Goal: Find specific page/section: Find specific page/section

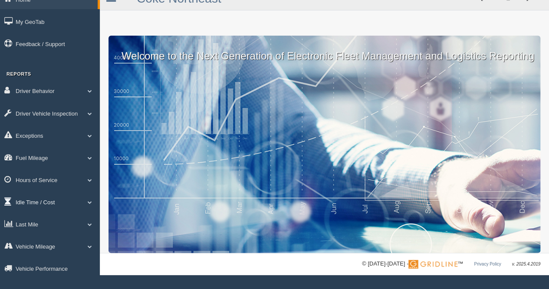
scroll to position [23, 0]
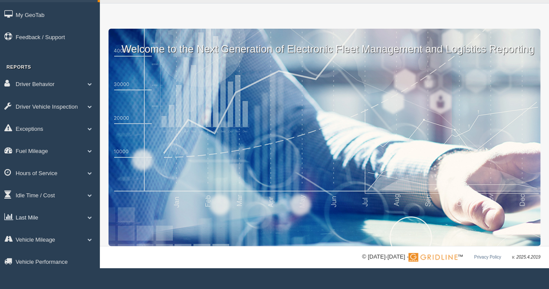
click at [88, 219] on link "Last Mile" at bounding box center [50, 217] width 100 height 20
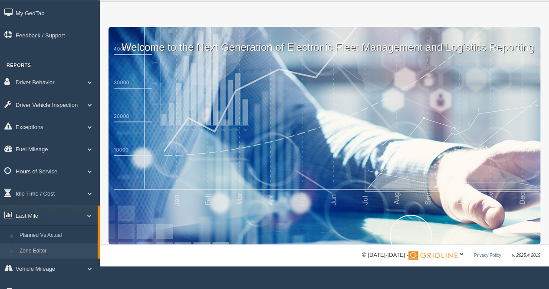
click at [44, 250] on link "Zone Editor" at bounding box center [57, 251] width 82 height 16
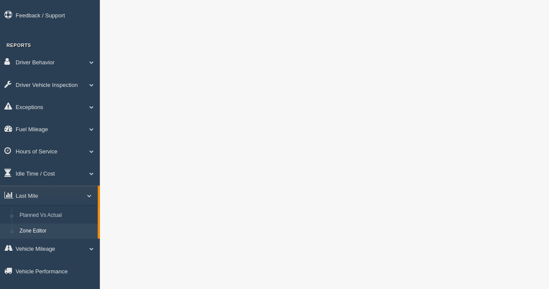
scroll to position [130, 0]
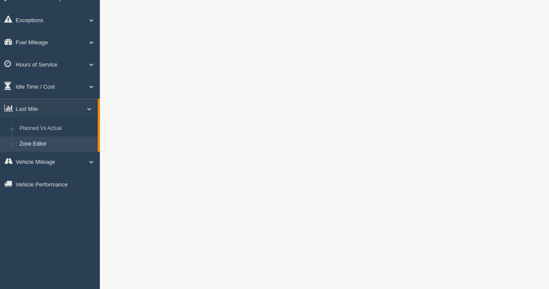
click at [41, 145] on link "Zone Editor" at bounding box center [57, 144] width 82 height 16
